Goal: Task Accomplishment & Management: Complete application form

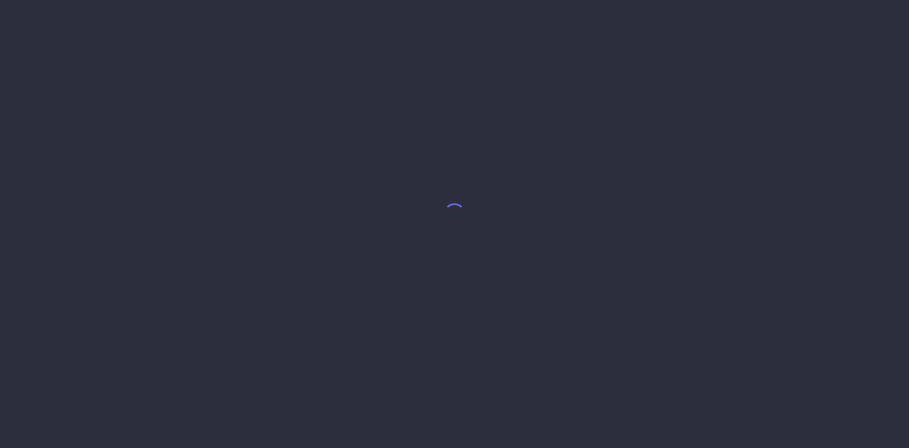
select select "8"
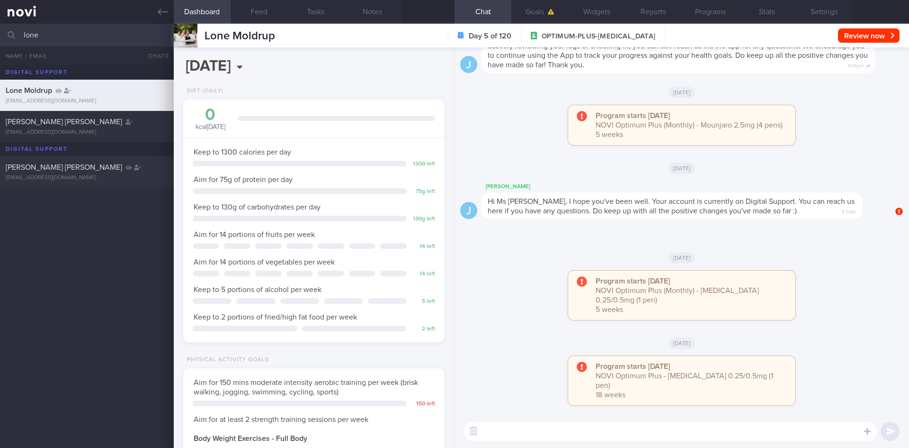
scroll to position [132, 238]
click at [159, 10] on icon at bounding box center [163, 12] width 10 height 10
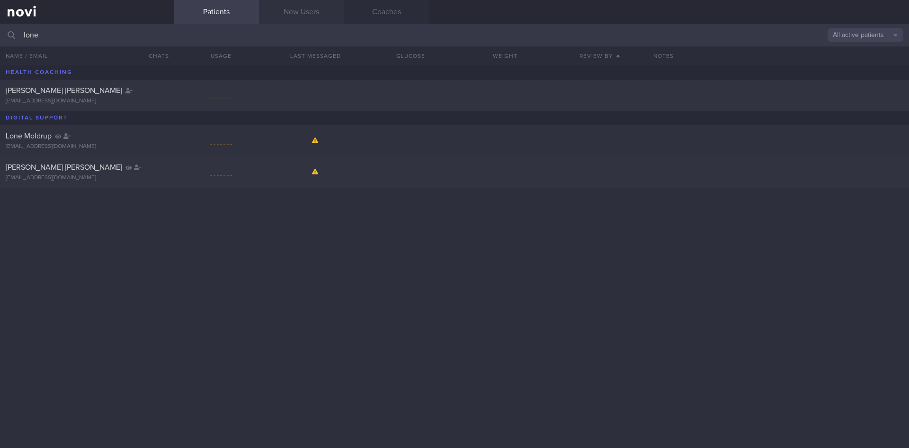
click at [304, 17] on link "New Users" at bounding box center [301, 12] width 85 height 24
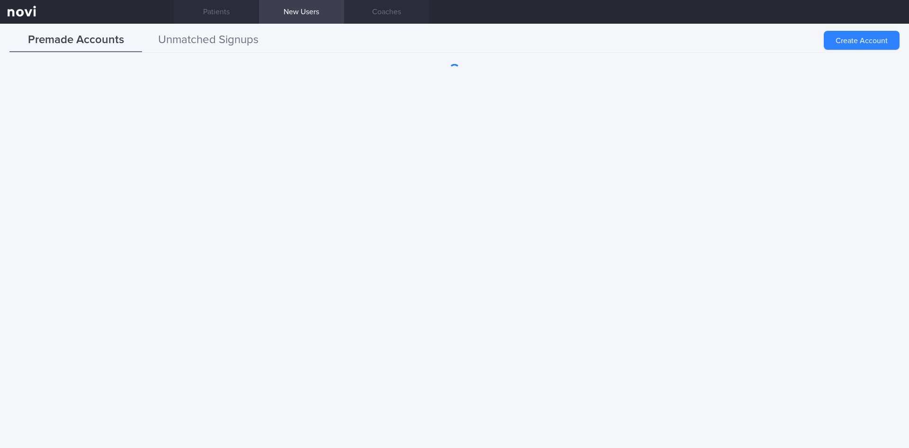
click at [218, 43] on button "Unmatched Signups" at bounding box center [208, 40] width 133 height 24
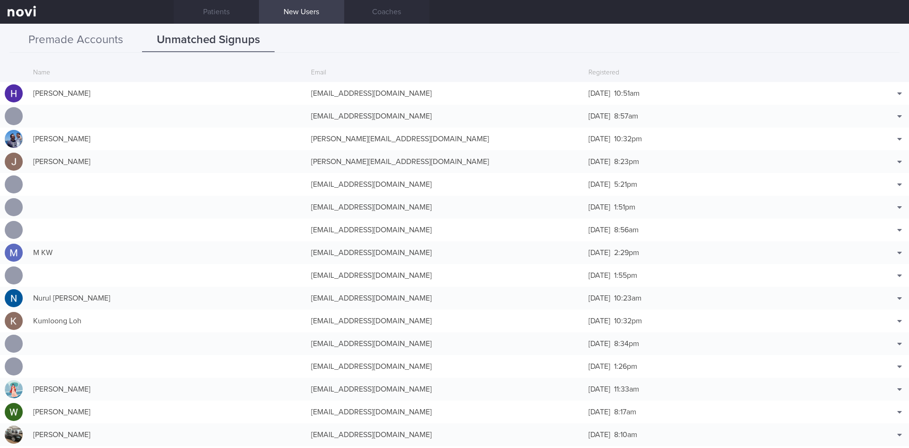
click at [84, 44] on button "Premade Accounts" at bounding box center [75, 40] width 133 height 24
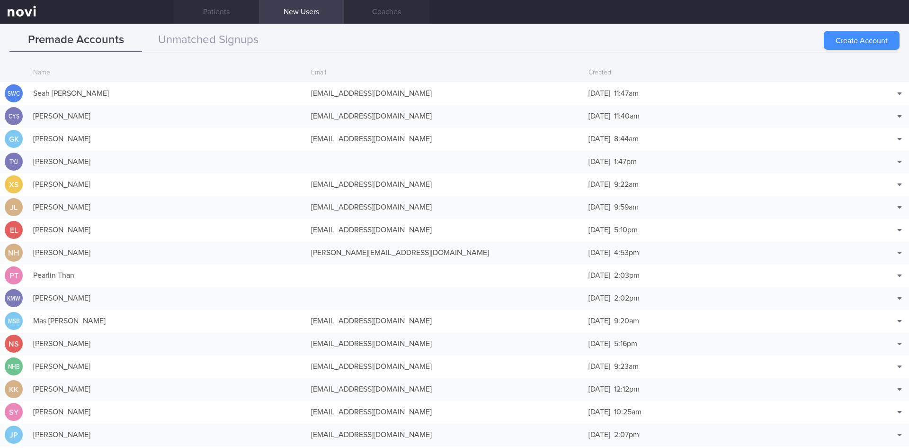
click at [842, 37] on button "Create Account" at bounding box center [862, 40] width 76 height 19
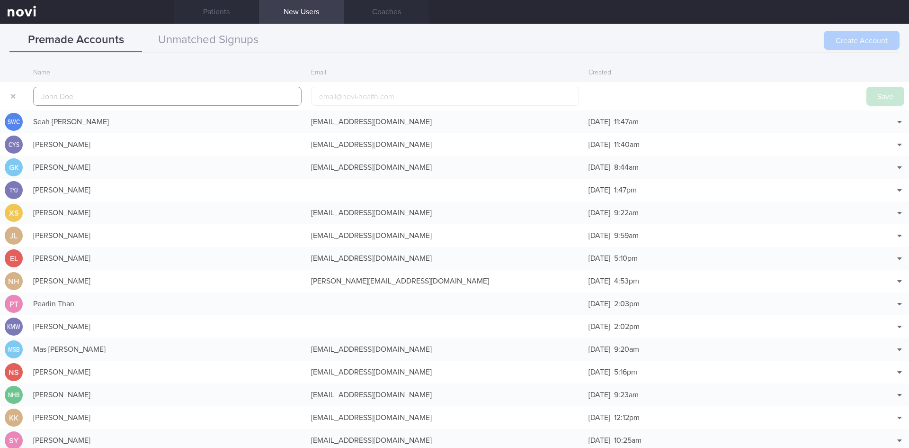
scroll to position [23, 0]
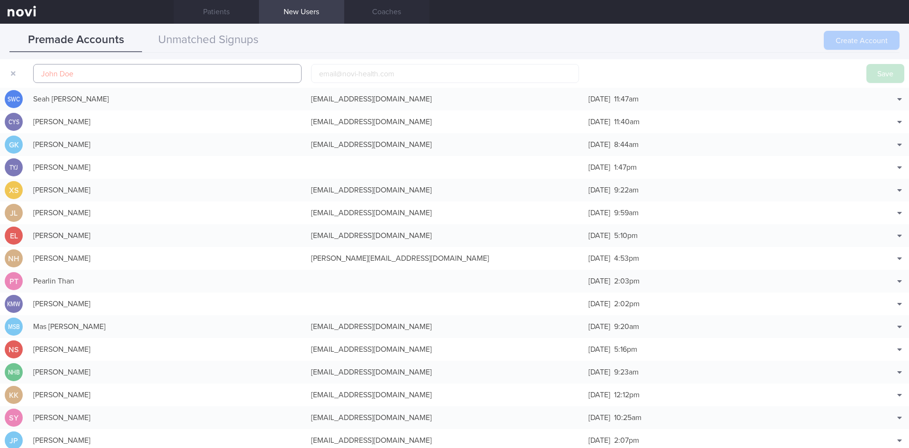
click at [105, 75] on input "text" at bounding box center [167, 73] width 269 height 19
paste input "[PERSON_NAME]"
type input "[PERSON_NAME]"
click at [349, 79] on input "email" at bounding box center [445, 73] width 269 height 19
paste input "[EMAIL_ADDRESS][DOMAIN_NAME]"
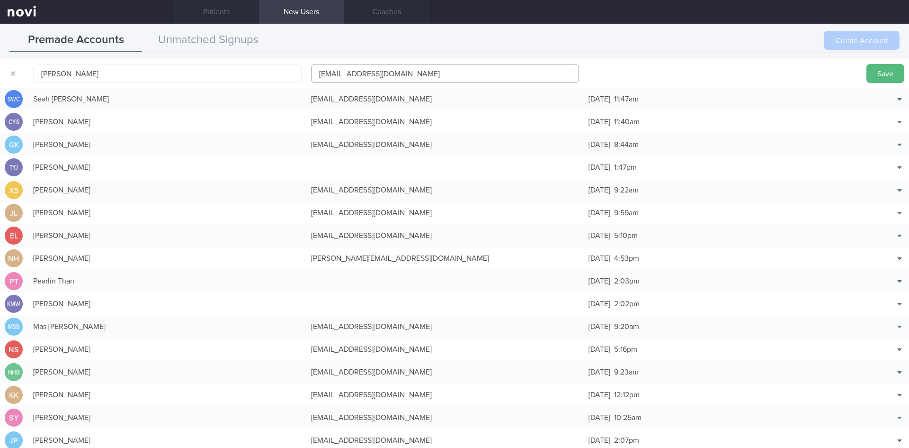
click at [331, 74] on input "[EMAIL_ADDRESS][DOMAIN_NAME]" at bounding box center [445, 73] width 269 height 19
type input "[EMAIL_ADDRESS][DOMAIN_NAME]"
click at [877, 72] on button "Save" at bounding box center [886, 73] width 38 height 19
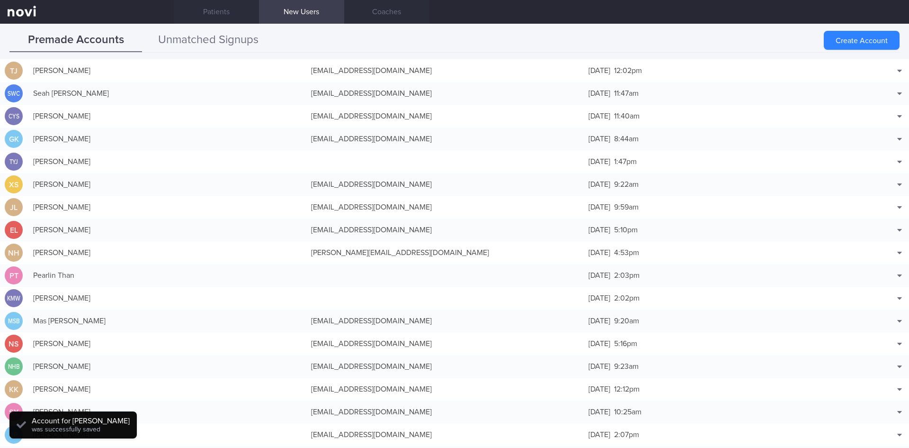
click at [204, 33] on button "Unmatched Signups" at bounding box center [208, 40] width 133 height 24
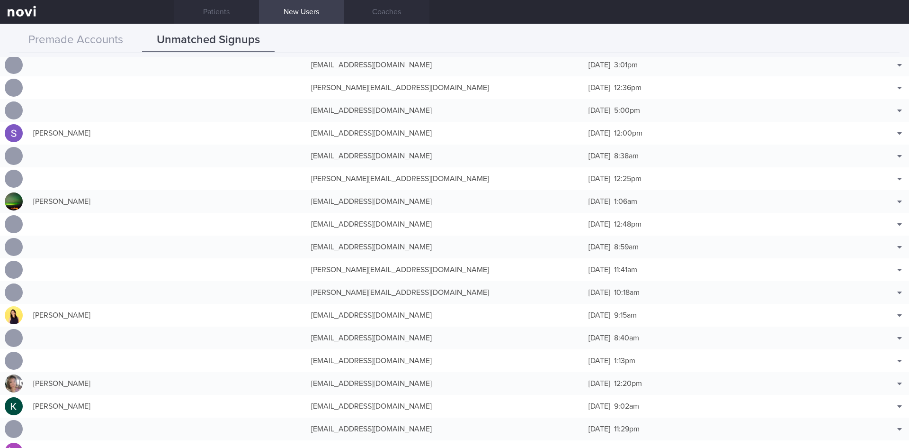
scroll to position [938, 0]
click at [878, 235] on button "Match with..." at bounding box center [875, 238] width 62 height 14
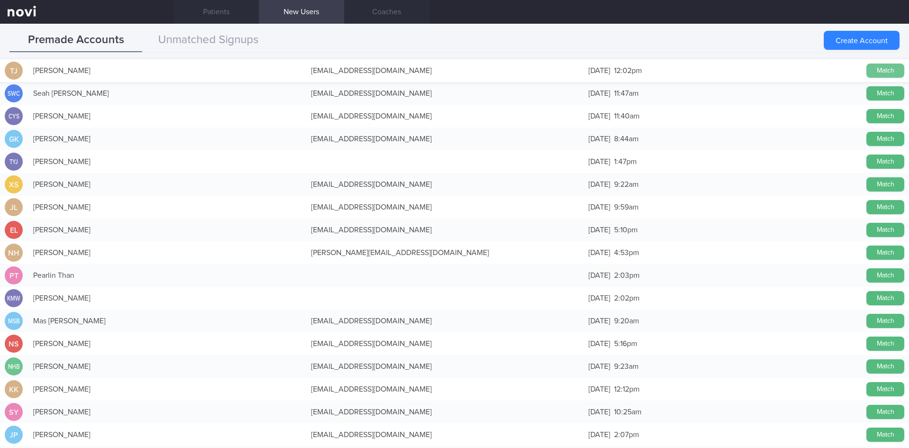
click at [876, 69] on button "Match" at bounding box center [886, 70] width 38 height 14
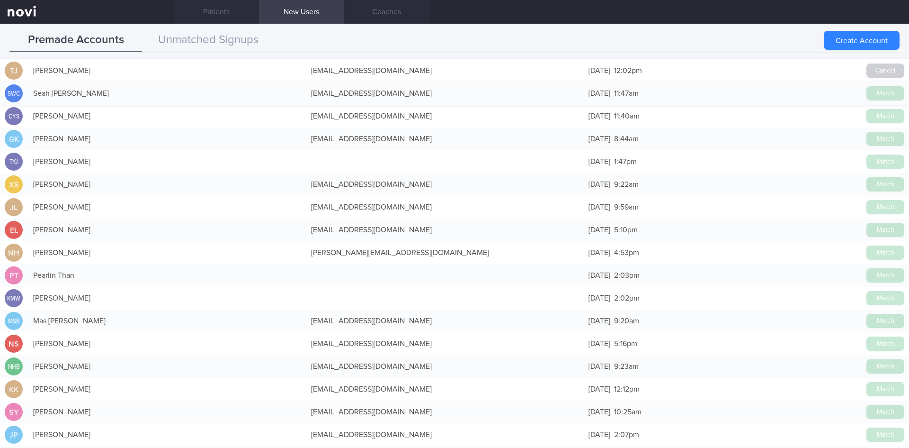
scroll to position [936, 0]
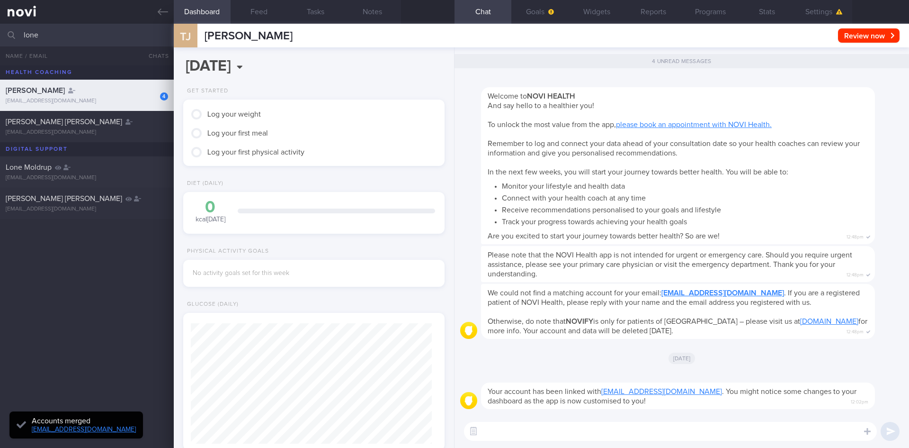
click at [98, 103] on div "[EMAIL_ADDRESS][DOMAIN_NAME]" at bounding box center [87, 101] width 162 height 7
